Goal: Information Seeking & Learning: Stay updated

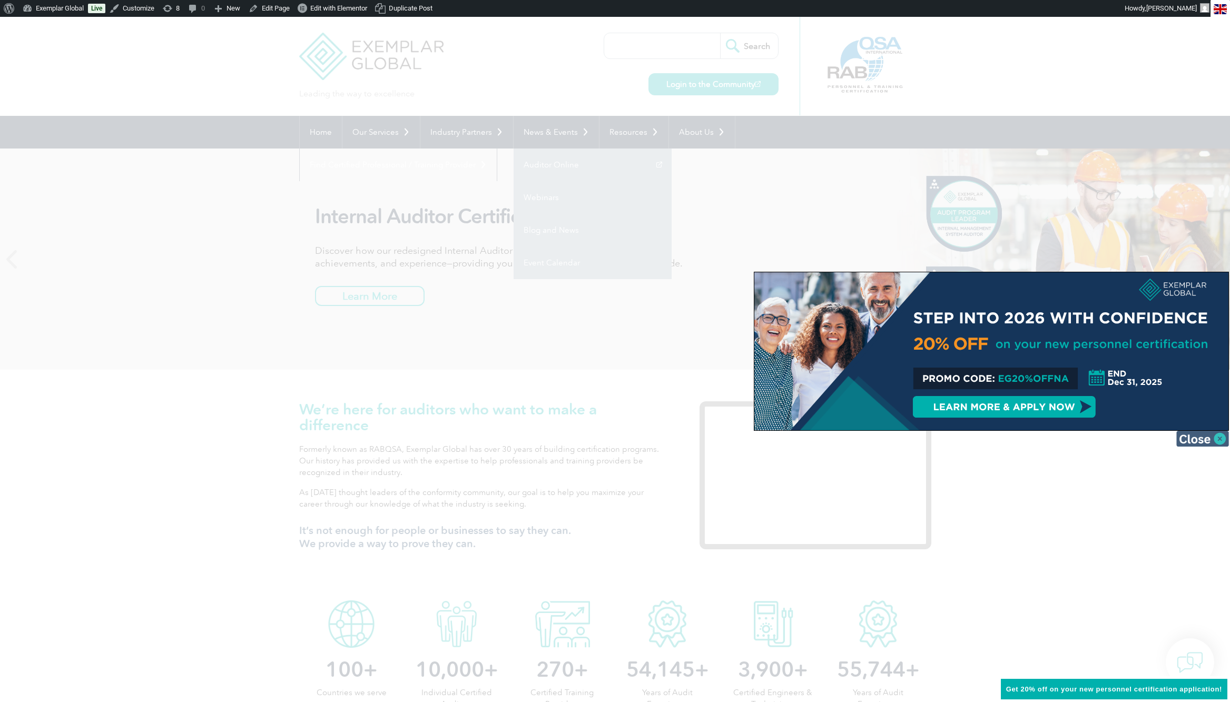
click at [1222, 441] on img at bounding box center [1202, 439] width 53 height 16
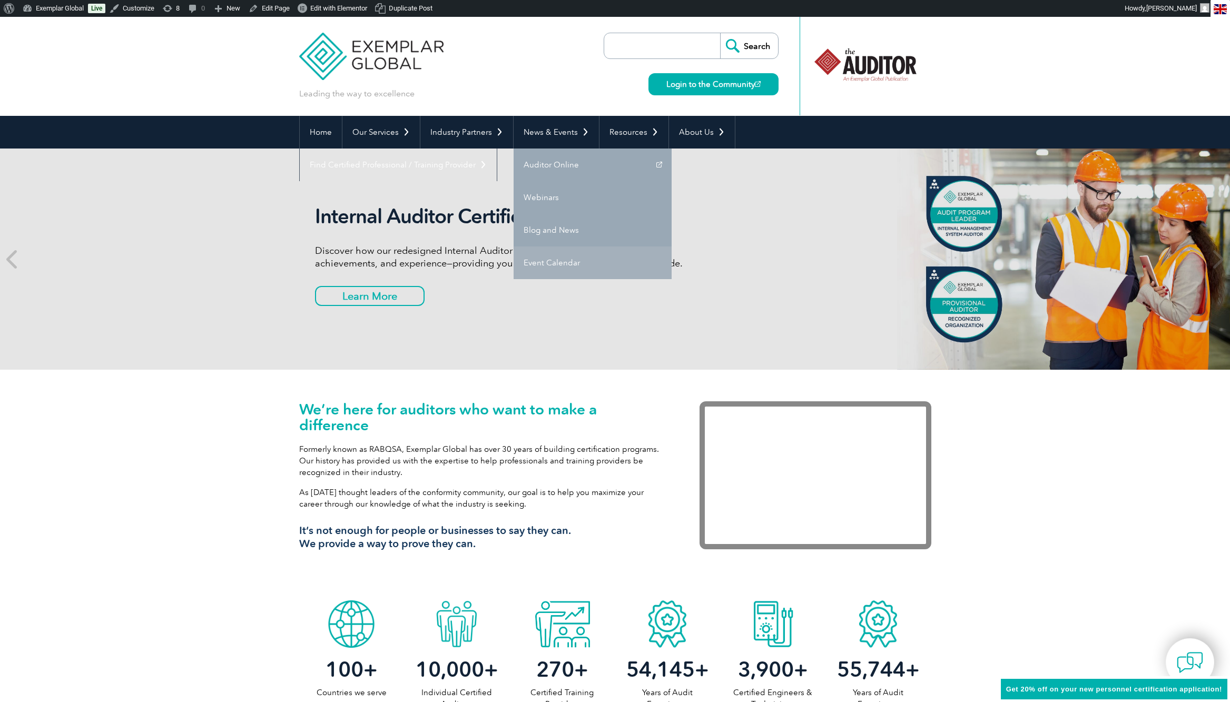
click at [543, 262] on link "Event Calendar" at bounding box center [592, 262] width 158 height 33
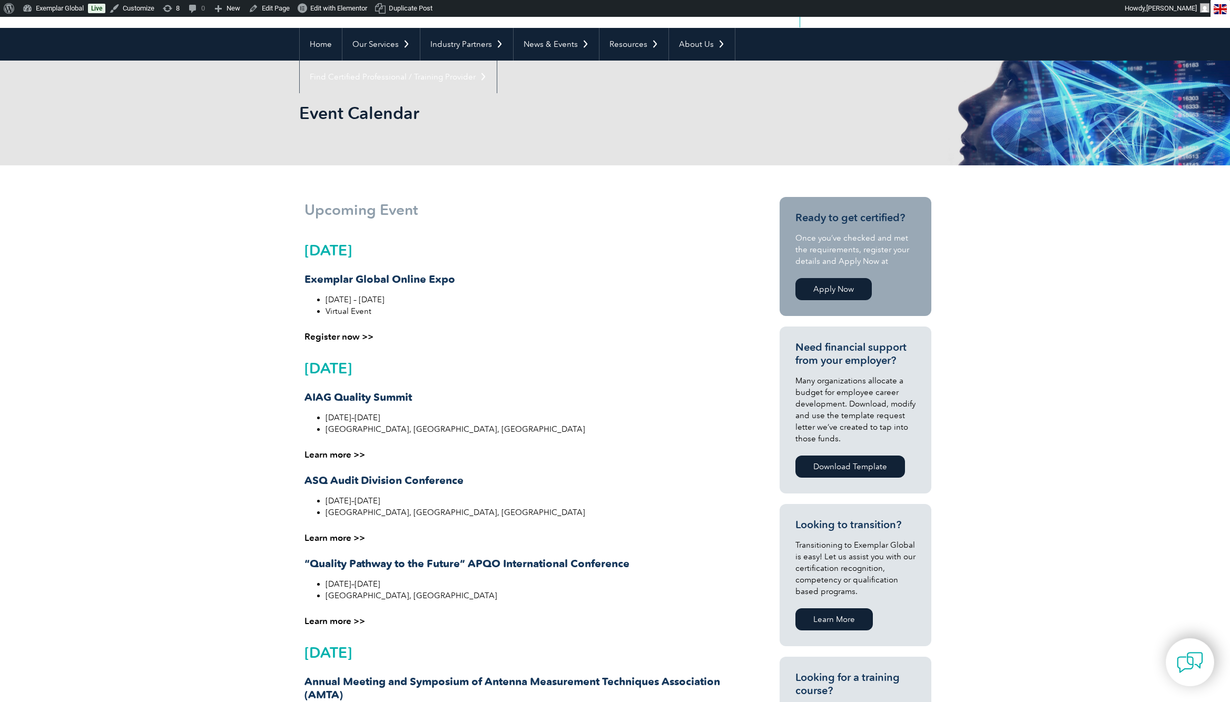
scroll to position [88, 0]
click at [338, 8] on span "Edit with Elementor" at bounding box center [338, 8] width 57 height 8
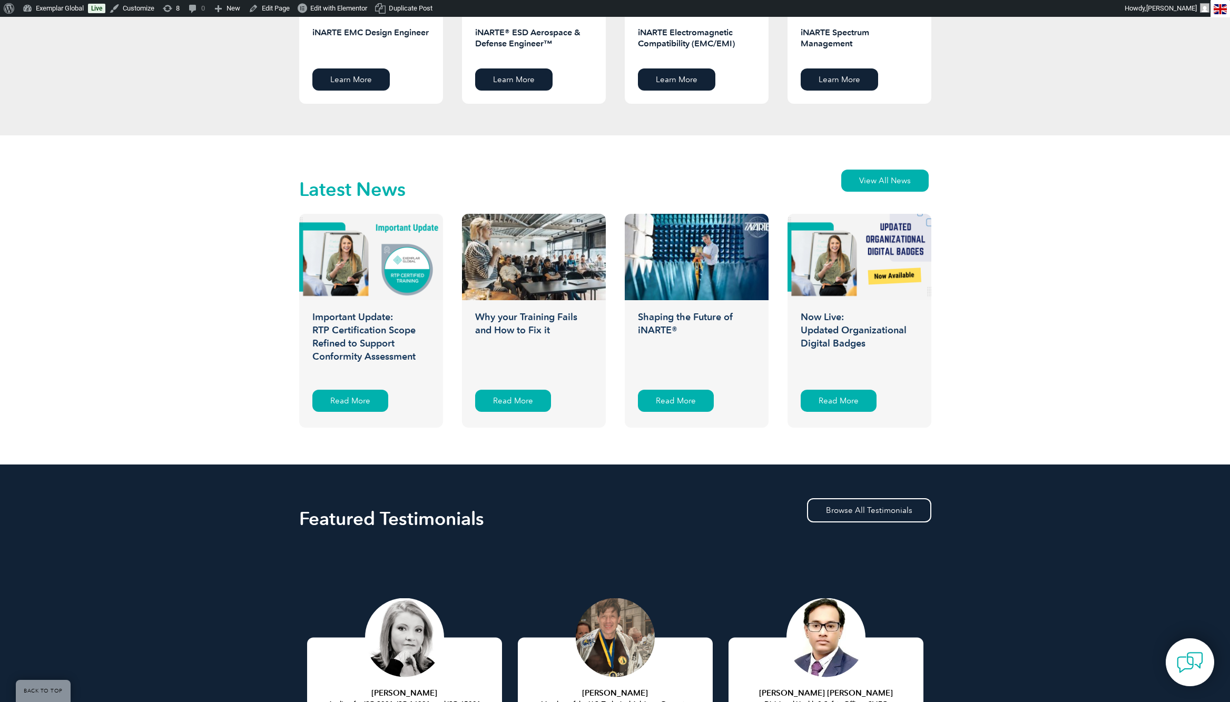
scroll to position [1536, 0]
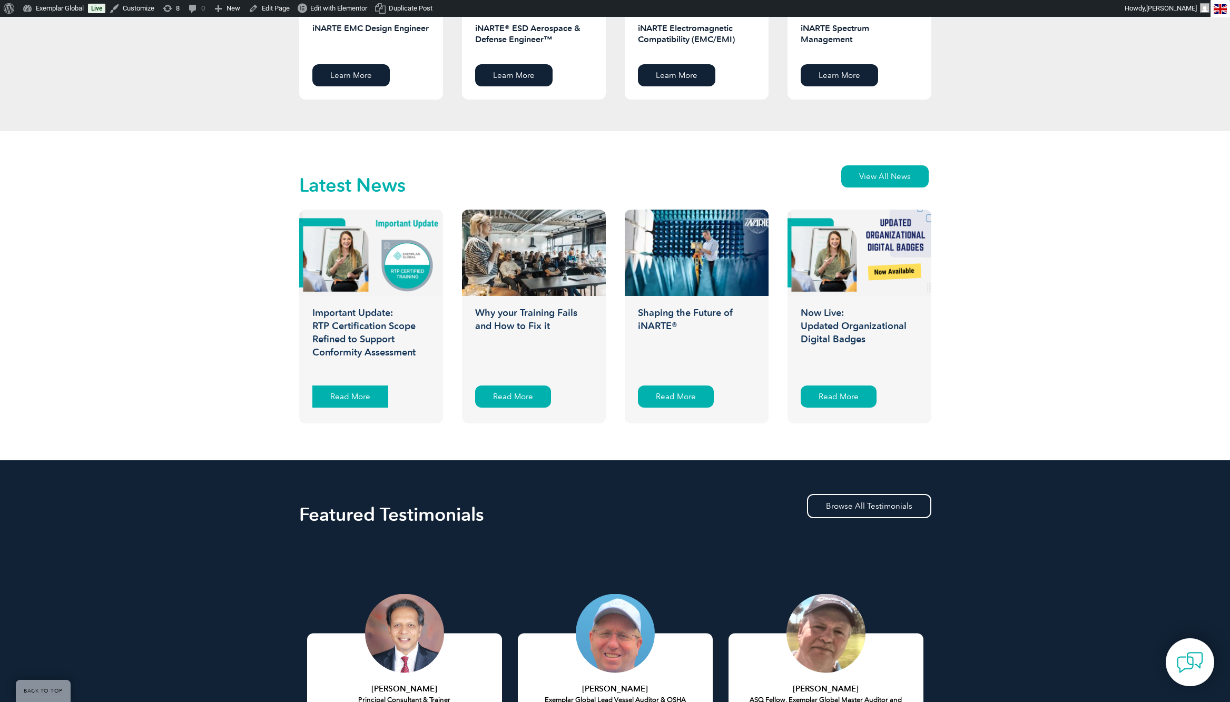
click at [325, 393] on div "Read More" at bounding box center [350, 397] width 76 height 22
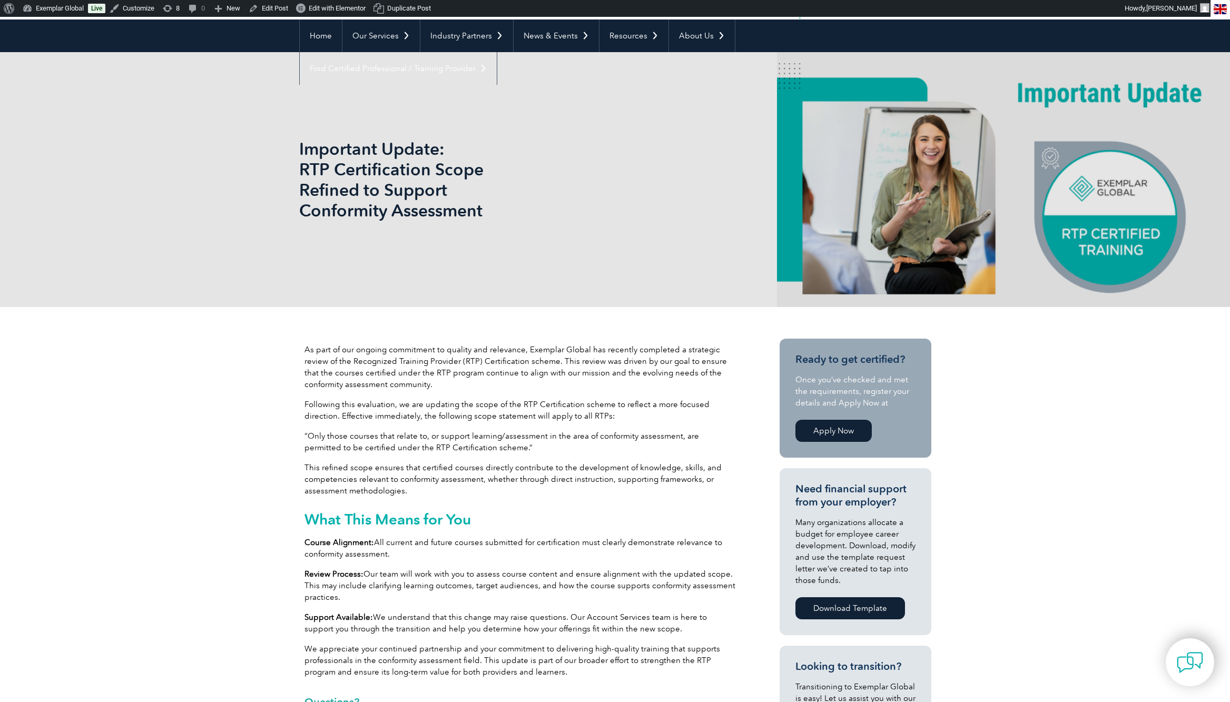
scroll to position [98, 0]
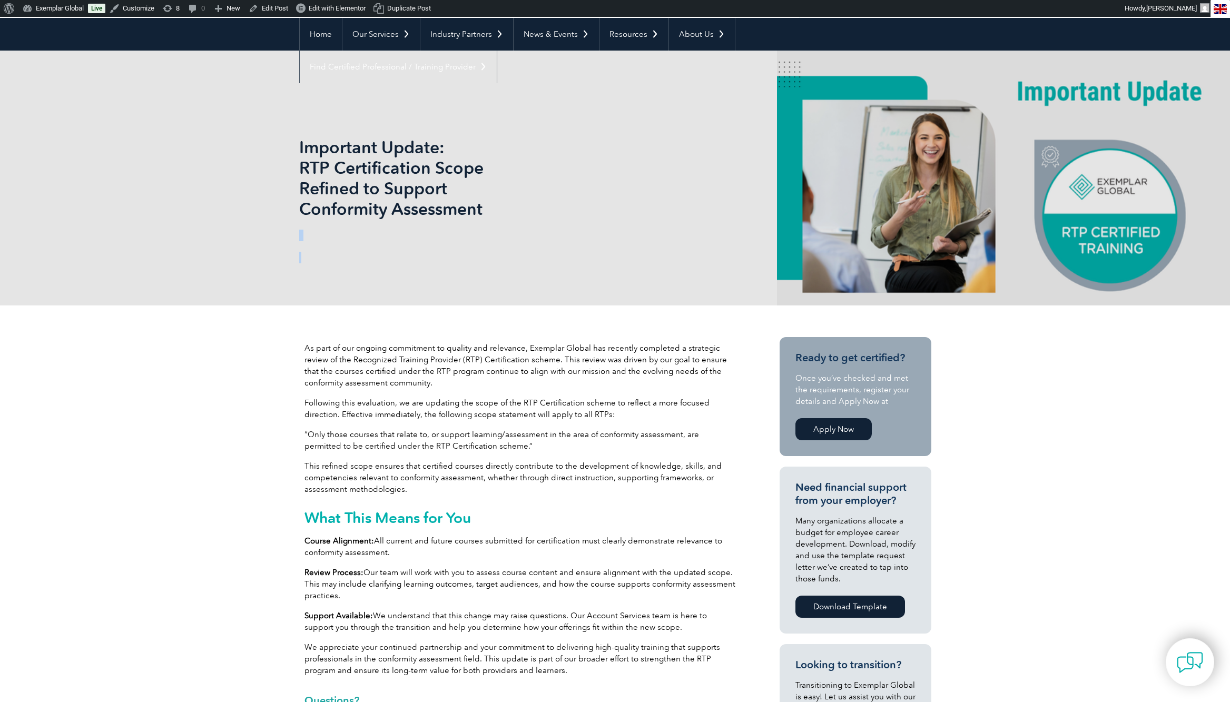
drag, startPoint x: 296, startPoint y: 143, endPoint x: 495, endPoint y: 209, distance: 209.5
click at [495, 209] on div "Important Update: RTP Certification Scope Refined to Support Conformity Assessm…" at bounding box center [615, 178] width 1230 height 255
click at [343, 170] on h1 "Important Update: RTP Certification Scope Refined to Support Conformity Assessm…" at bounding box center [501, 178] width 404 height 82
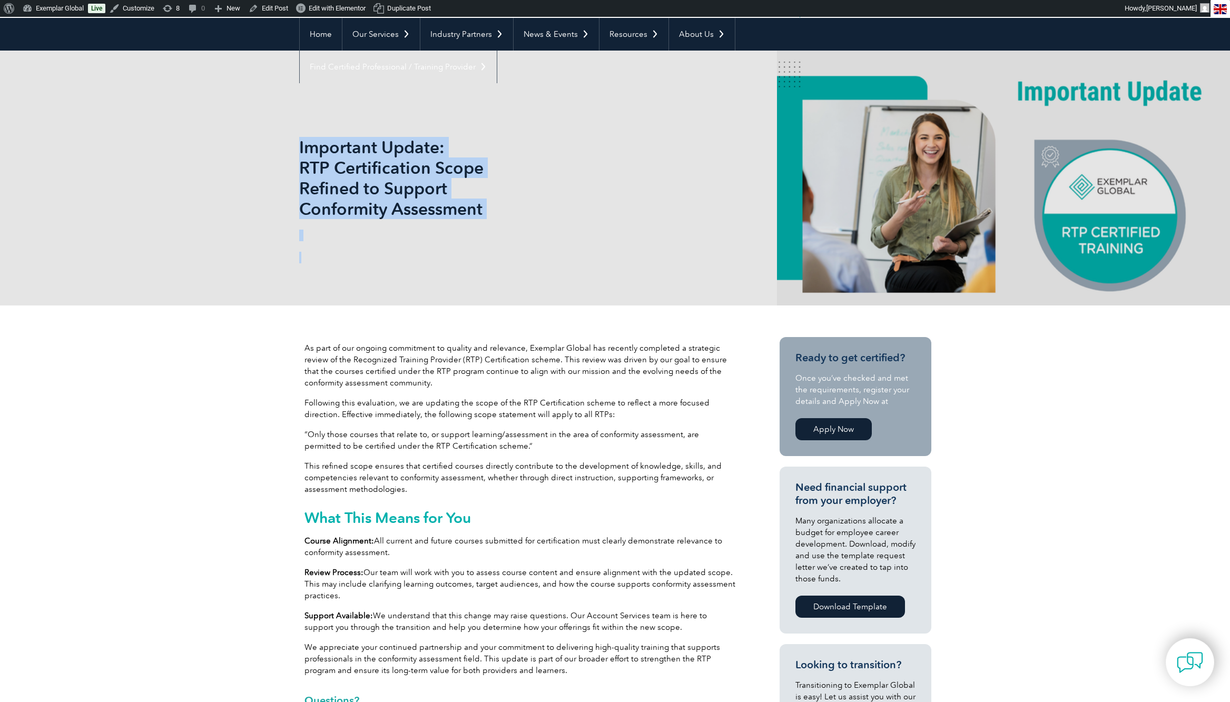
drag, startPoint x: 296, startPoint y: 146, endPoint x: 303, endPoint y: 134, distance: 13.5
click at [303, 134] on div "Important Update: RTP Certification Scope Refined to Support Conformity Assessm…" at bounding box center [615, 178] width 1230 height 255
copy div "Important Update: RTP Certification Scope Refined to Support Conformity Assessm…"
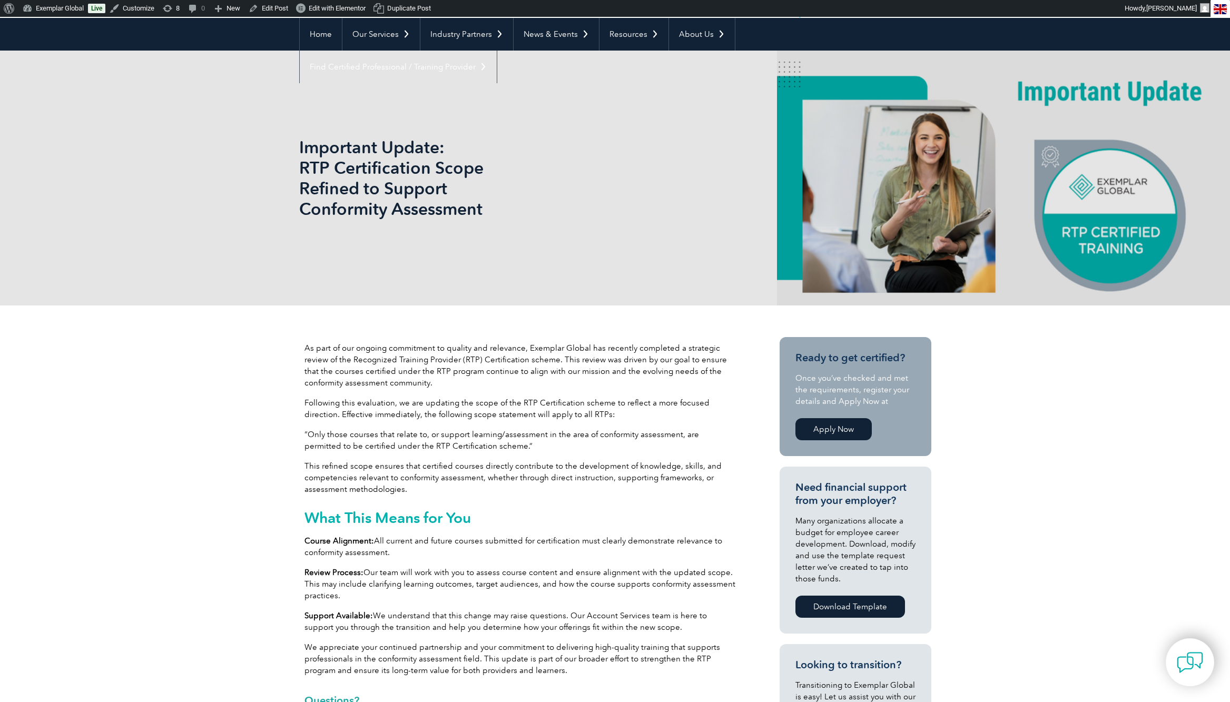
click at [311, 367] on span "As part of our ongoing commitment to quality and relevance, Exemplar Global has…" at bounding box center [515, 365] width 422 height 44
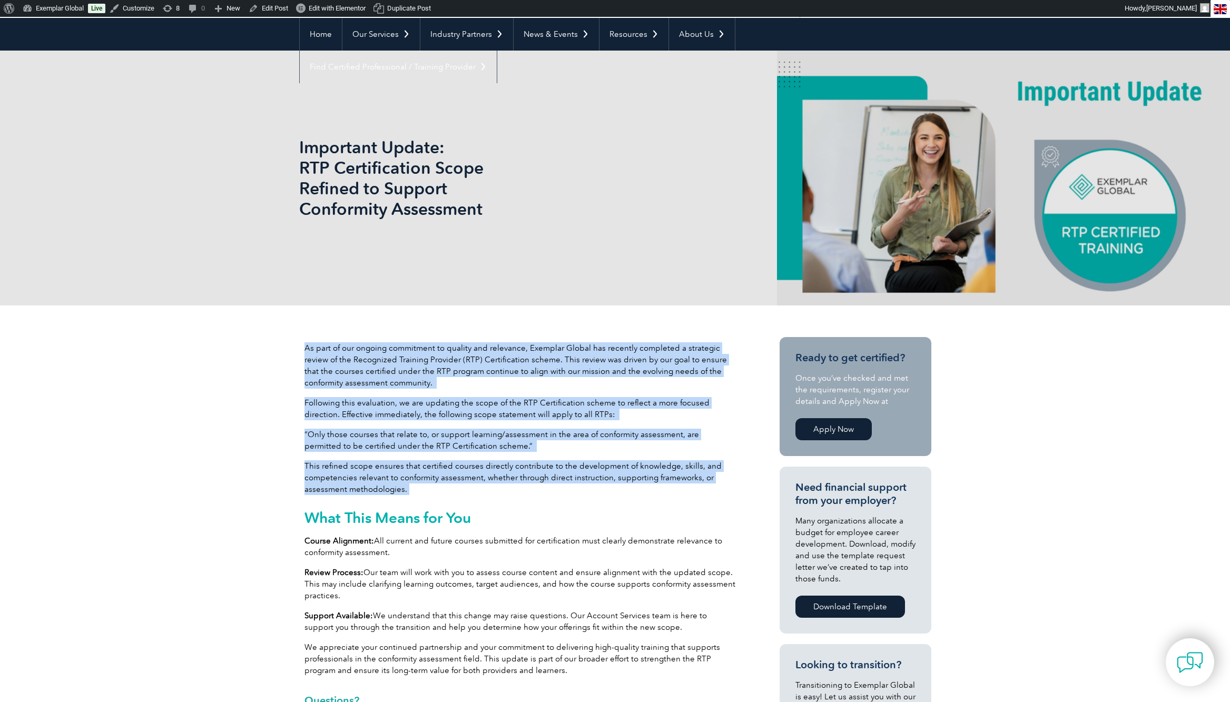
drag, startPoint x: 304, startPoint y: 349, endPoint x: 441, endPoint y: 486, distance: 193.7
click at [441, 486] on div "As part of our ongoing commitment to quality and relevance, Exemplar Global has…" at bounding box center [520, 509] width 432 height 334
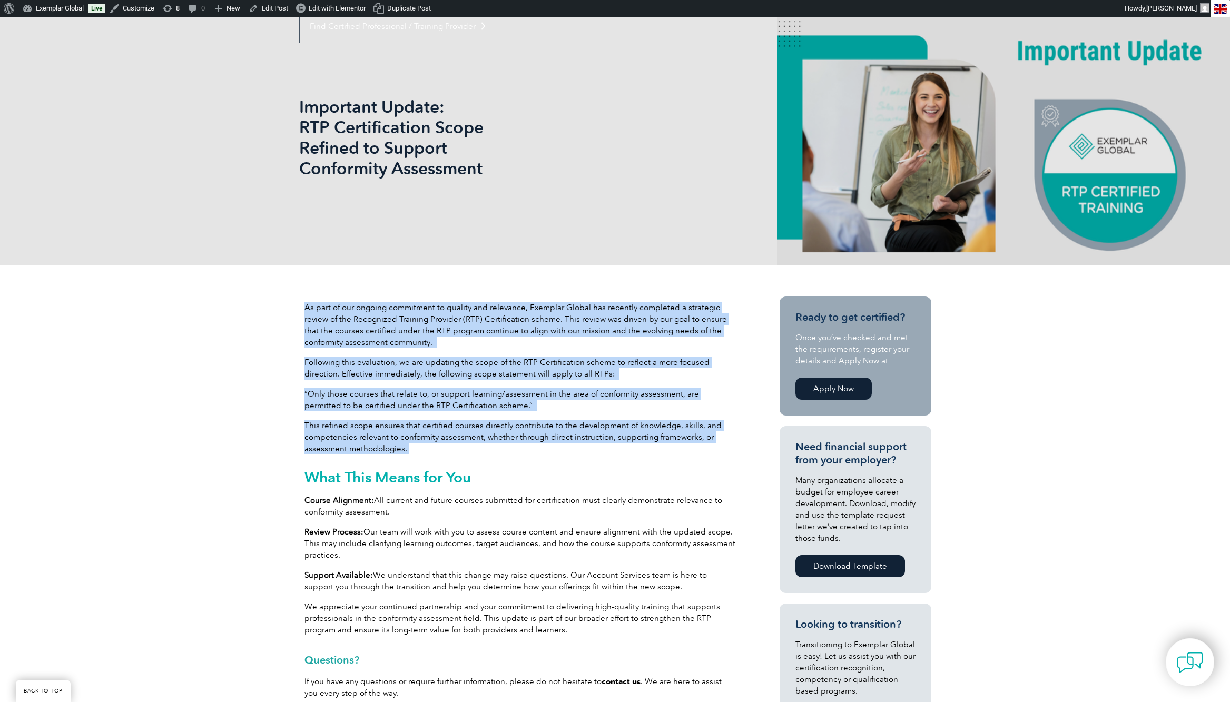
scroll to position [138, 0]
copy div "As part of our ongoing commitment to quality and relevance, Exemplar Global has…"
click at [54, 5] on link "Exemplar Global" at bounding box center [53, 8] width 70 height 17
